Goal: Obtain resource: Obtain resource

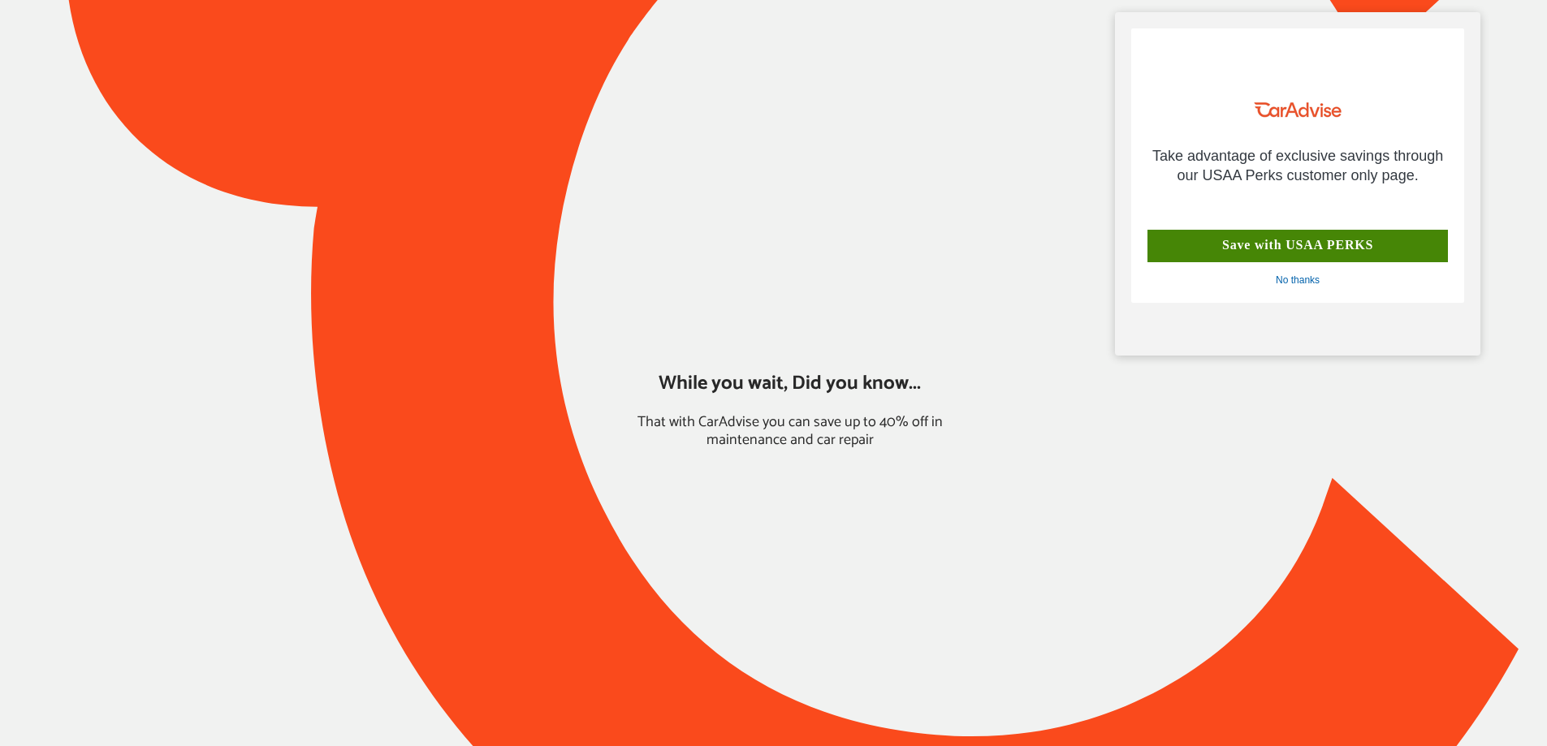
type input "*****"
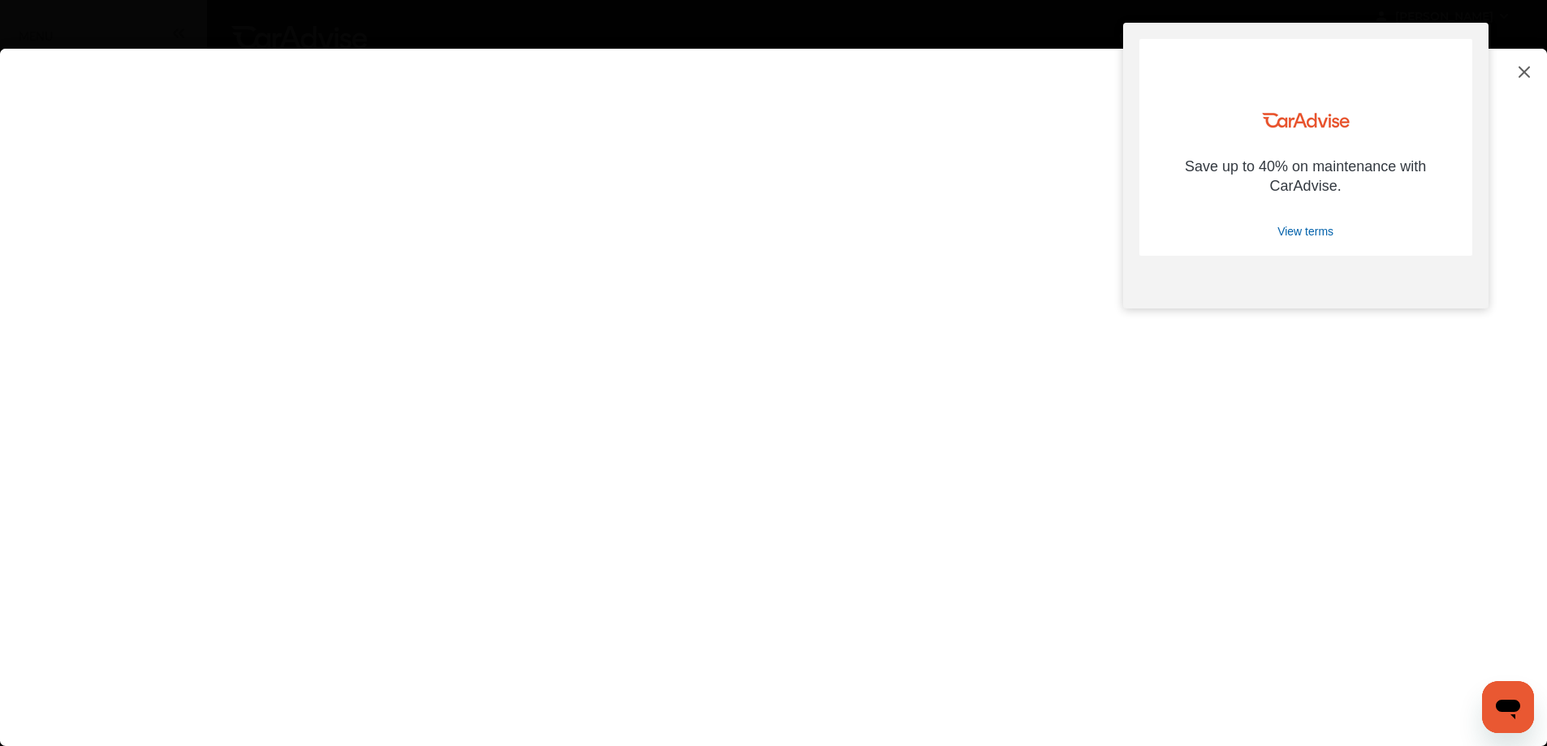
click at [1458, 50] on div at bounding box center [1459, 52] width 10 height 10
